Goal: Task Accomplishment & Management: Manage account settings

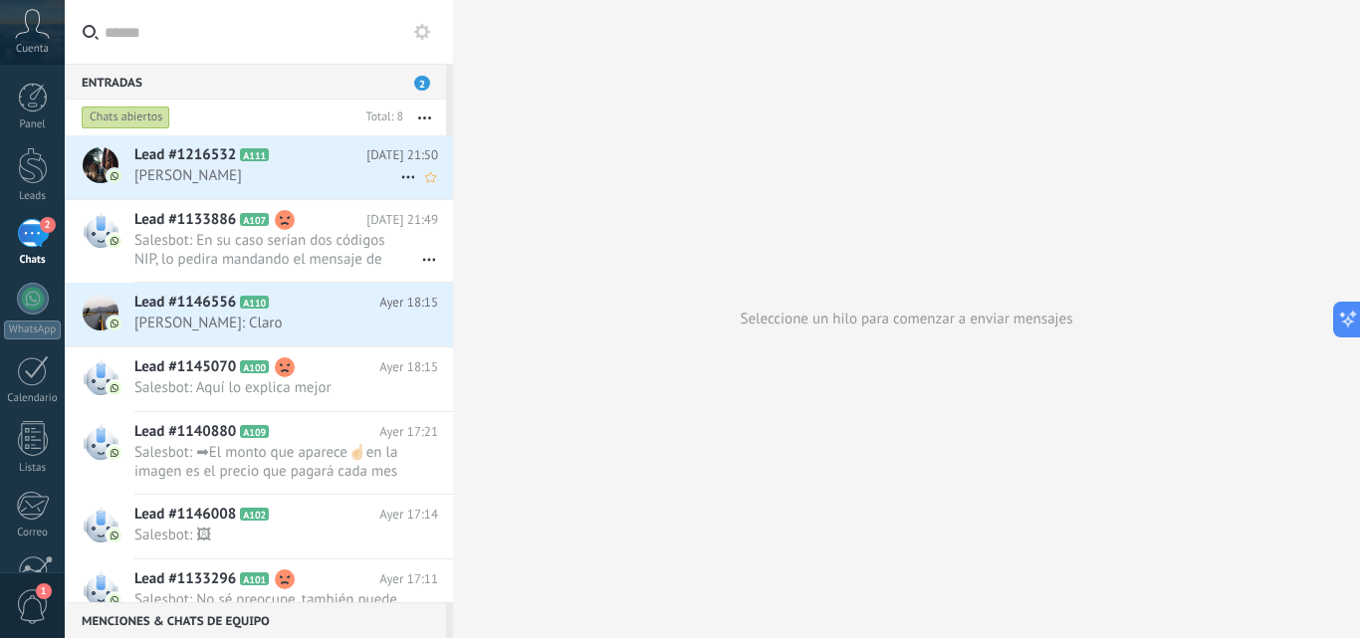
click at [326, 182] on span "[PERSON_NAME]" at bounding box center [267, 175] width 266 height 19
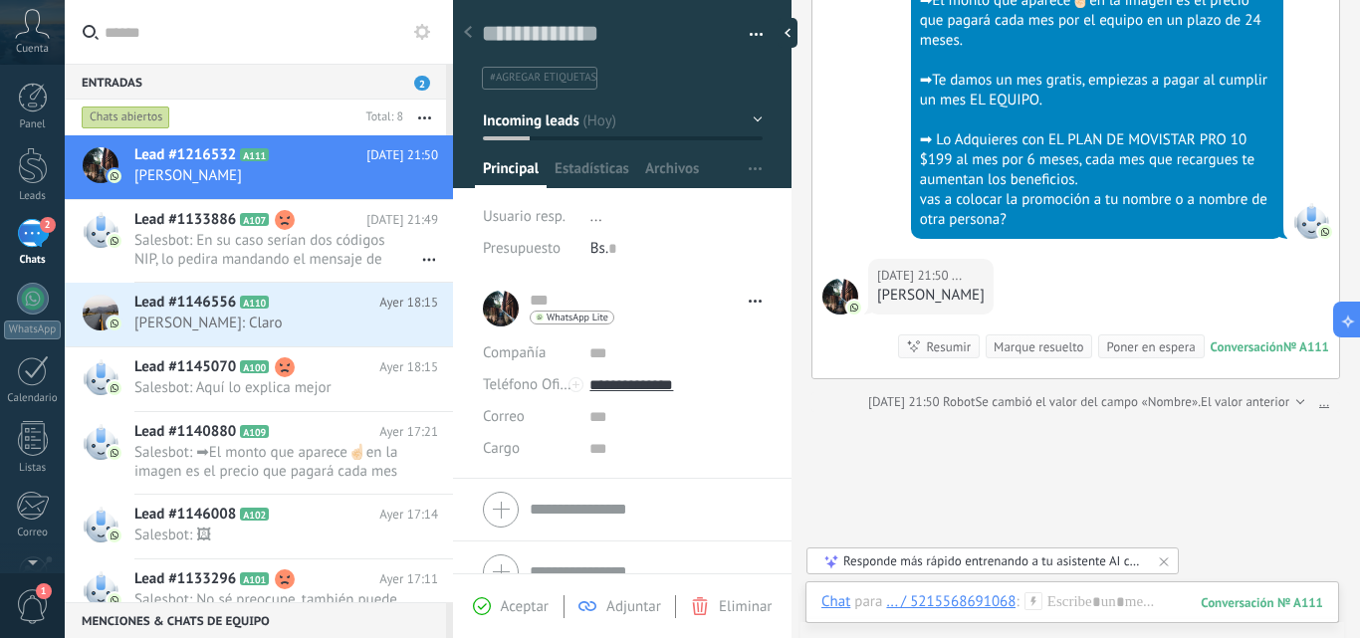
scroll to position [1859, 0]
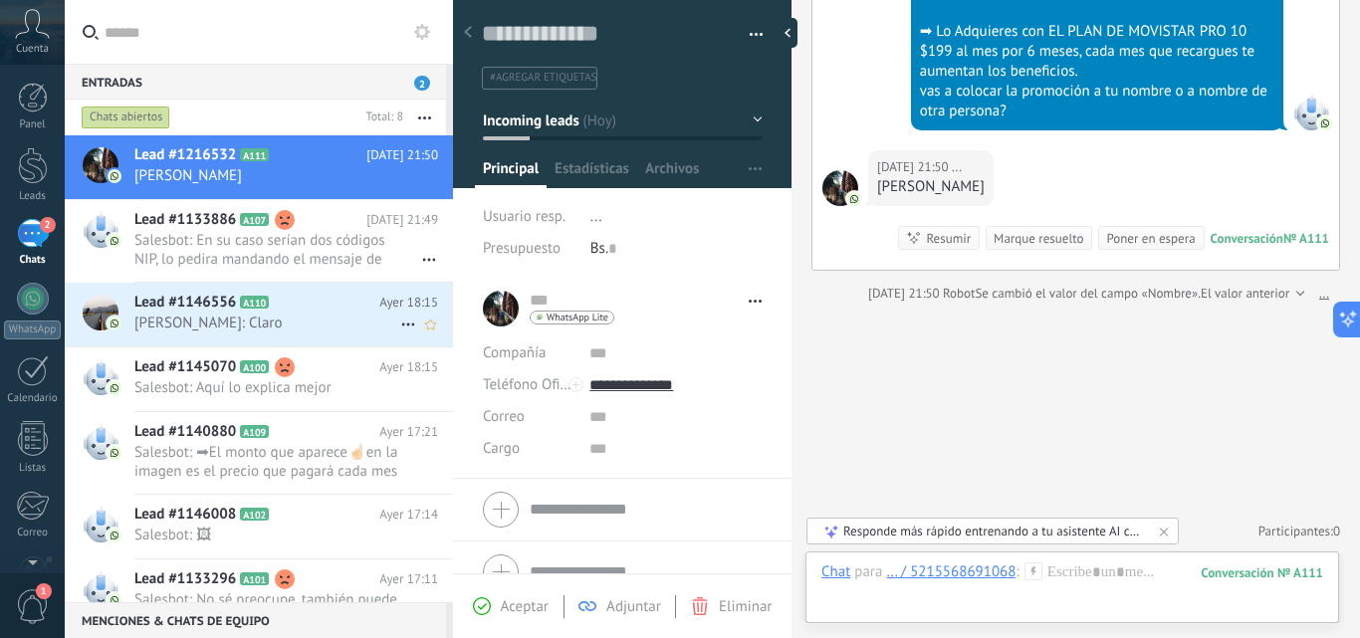
click at [332, 326] on span "[PERSON_NAME]: Claro" at bounding box center [267, 323] width 266 height 19
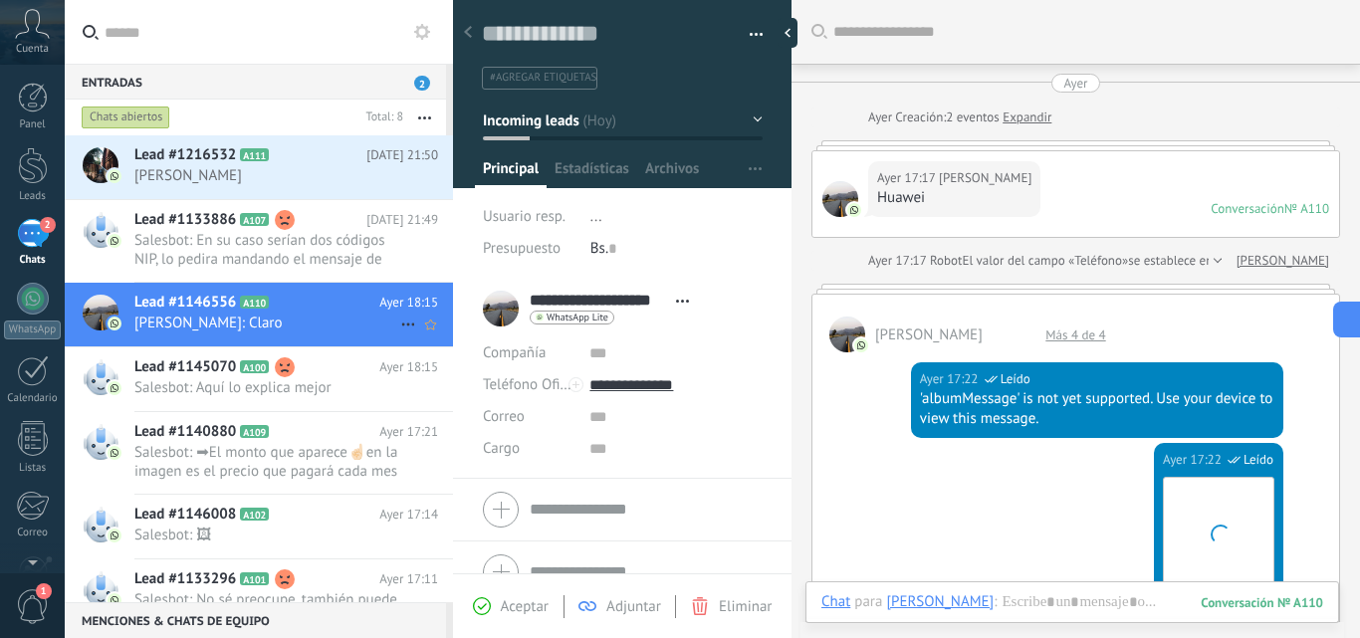
scroll to position [1402, 0]
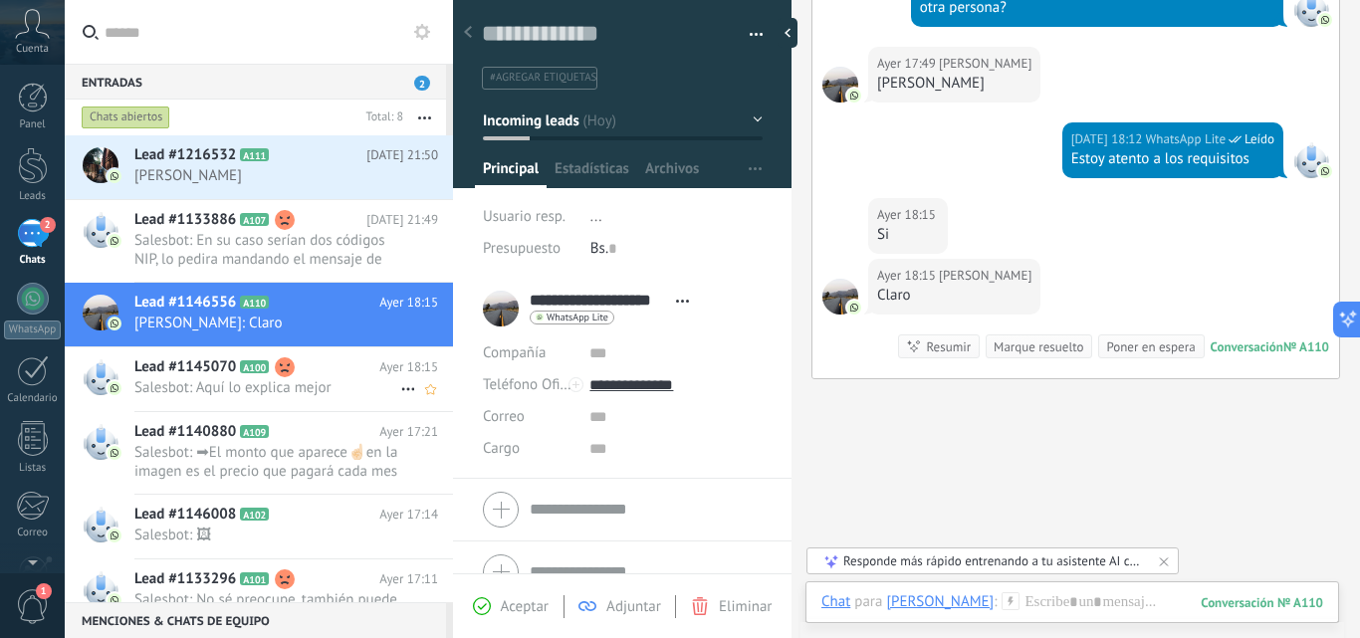
click at [318, 383] on span "Salesbot: Aquí lo explica mejor" at bounding box center [267, 387] width 266 height 19
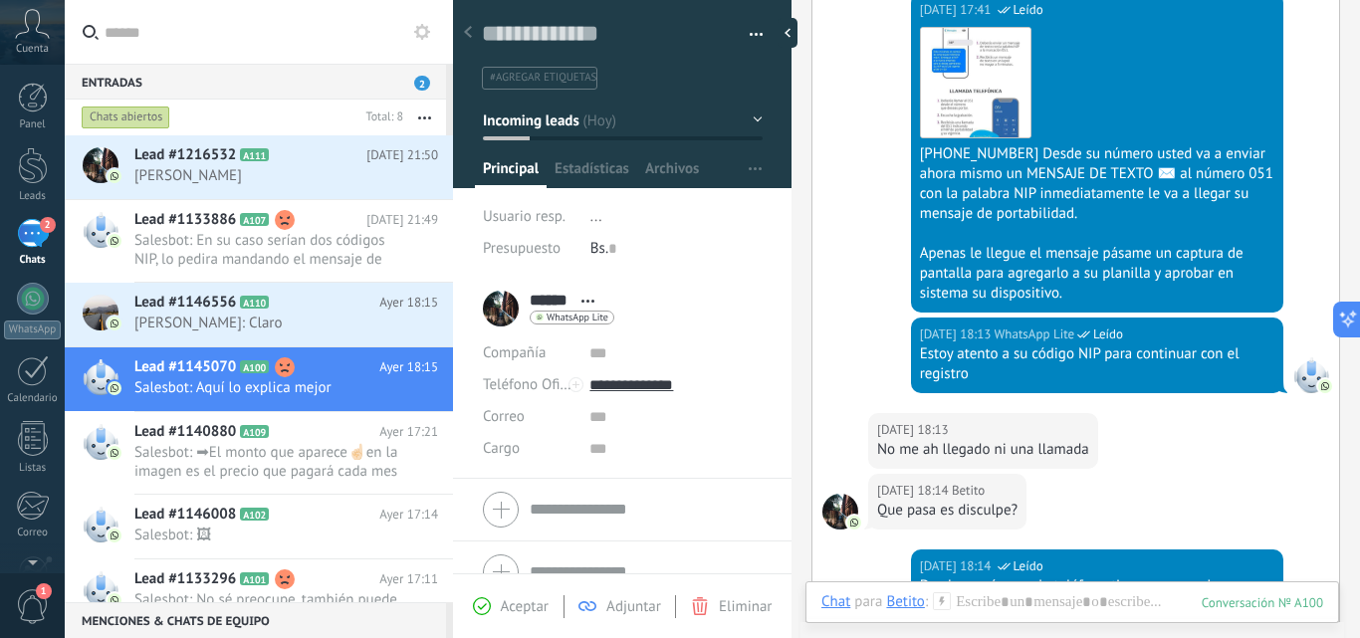
scroll to position [3030, 0]
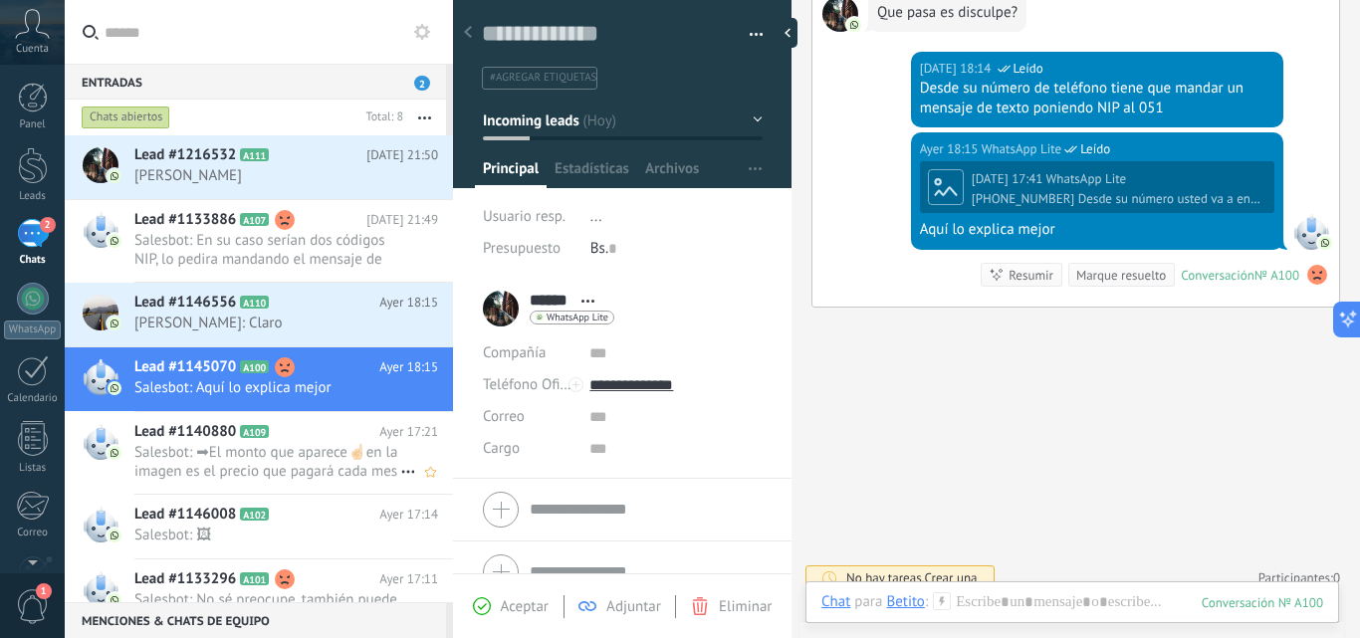
click at [185, 433] on span "Lead #1140880" at bounding box center [185, 432] width 102 height 20
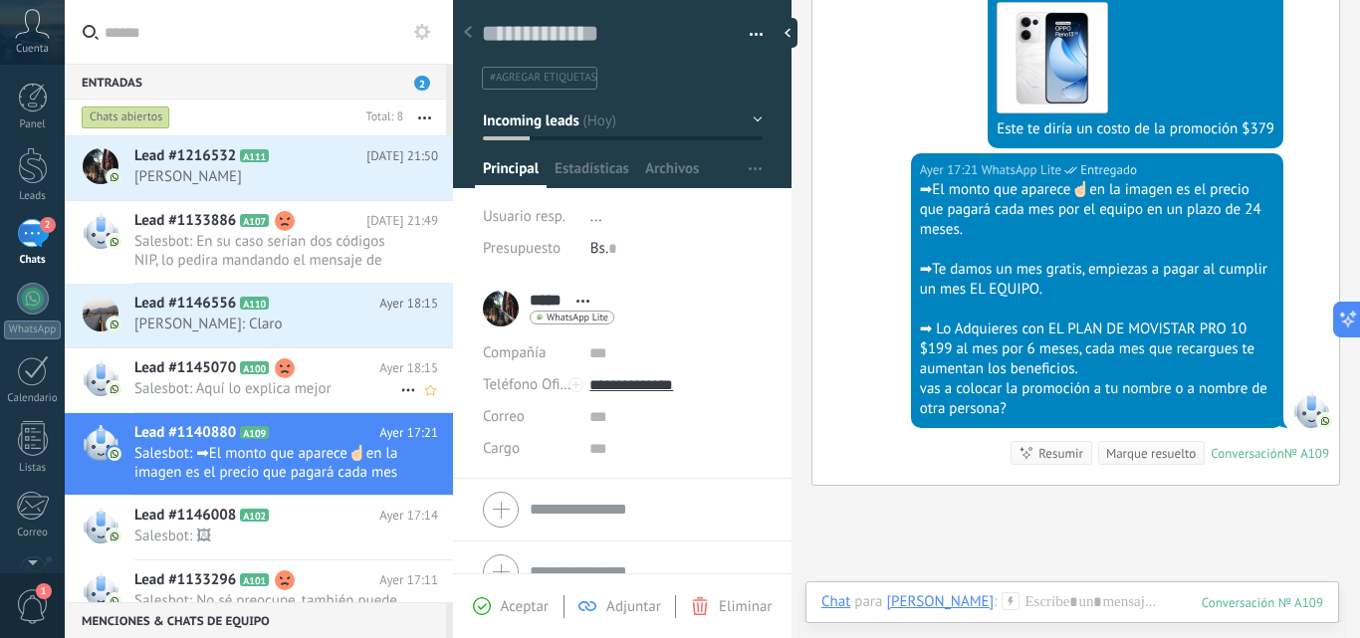
scroll to position [123, 0]
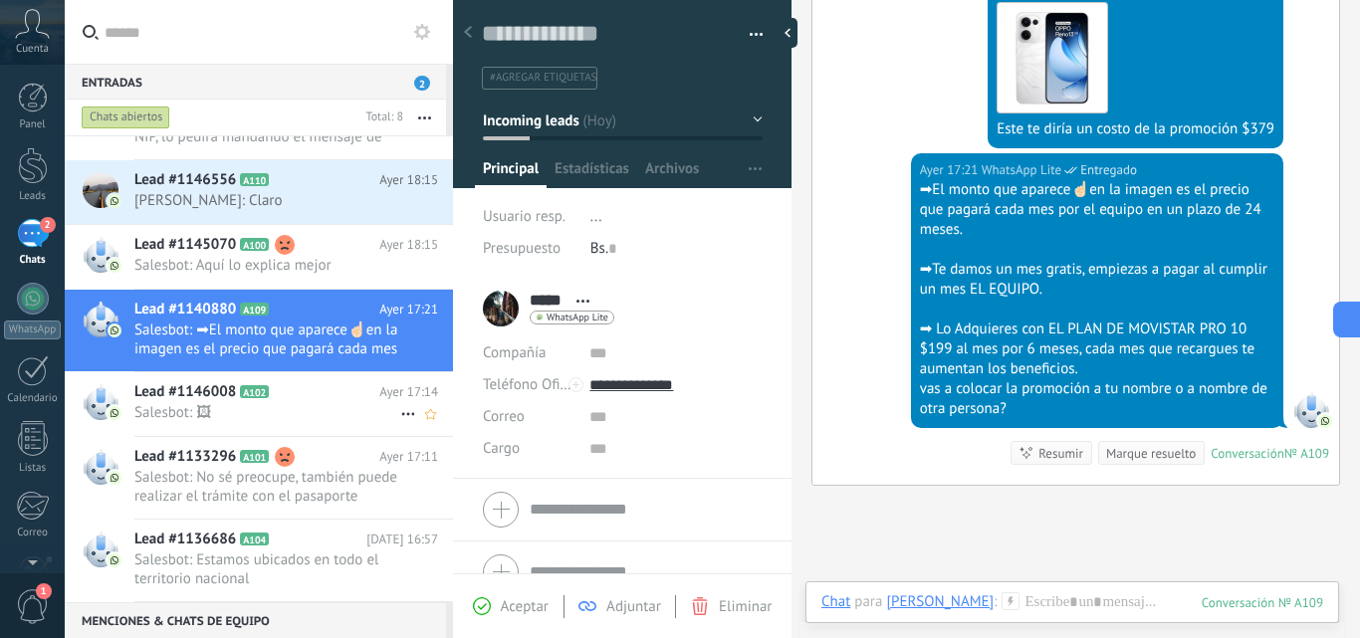
click at [306, 404] on span "Salesbot: 🖼" at bounding box center [267, 412] width 266 height 19
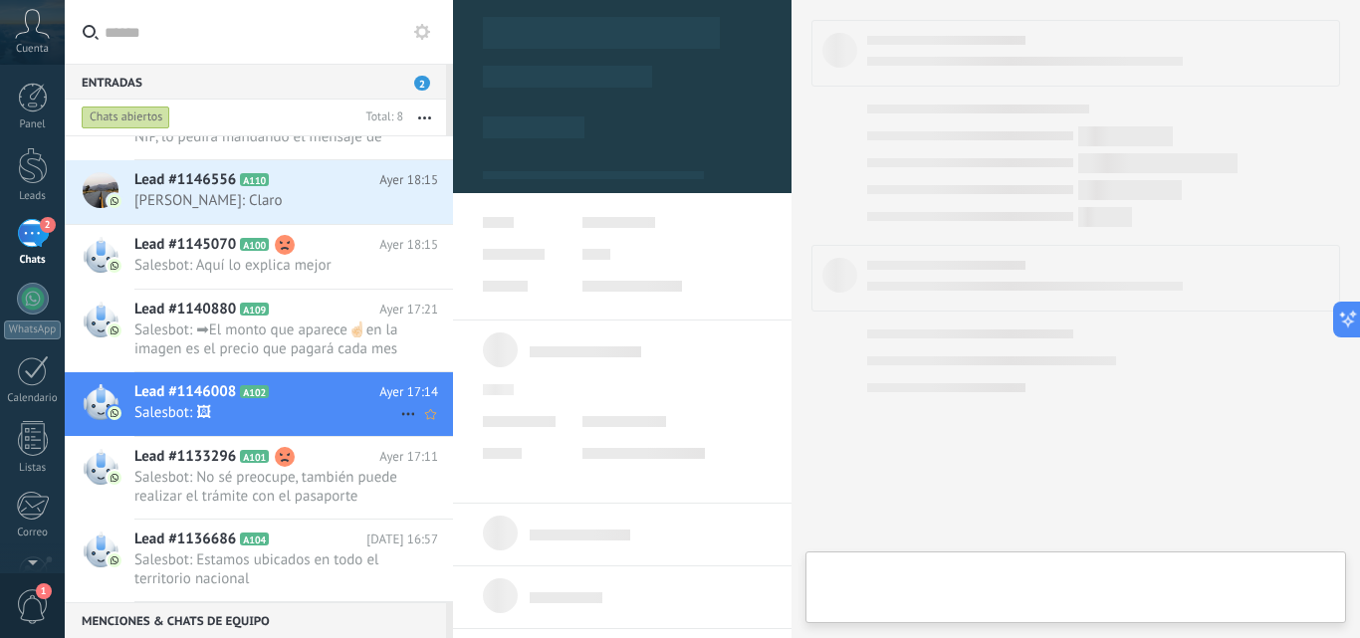
type textarea "**********"
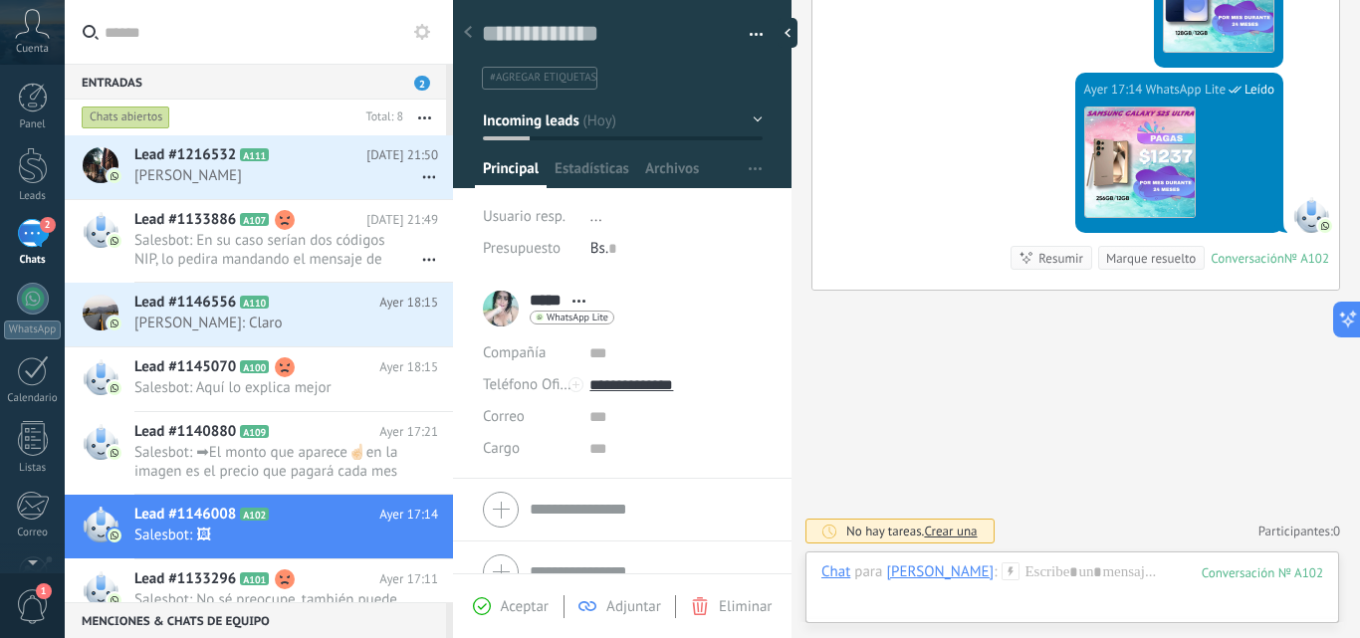
click at [42, 243] on div "2" at bounding box center [33, 233] width 32 height 29
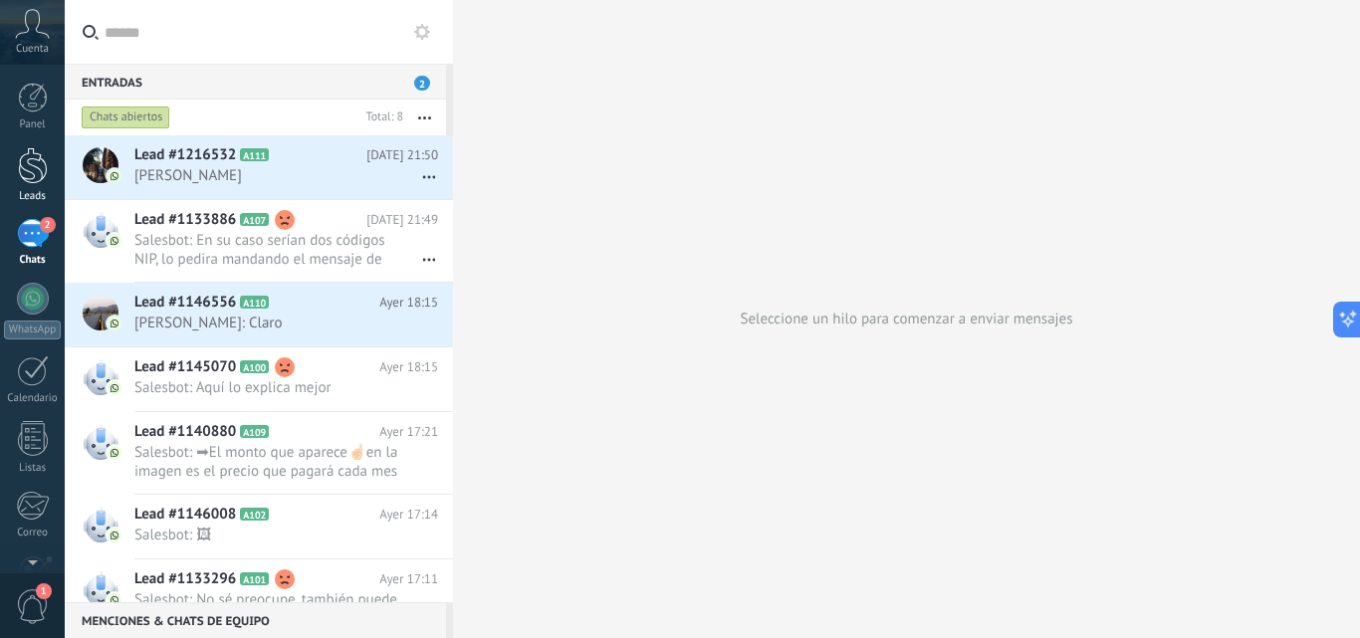
click at [54, 175] on link "Leads" at bounding box center [32, 175] width 65 height 56
